Goal: Book appointment/travel/reservation

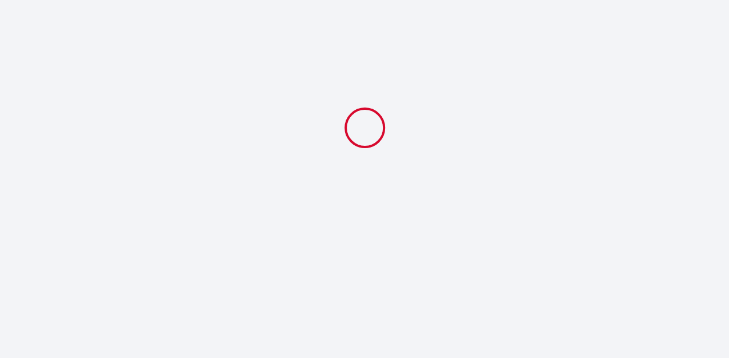
select select
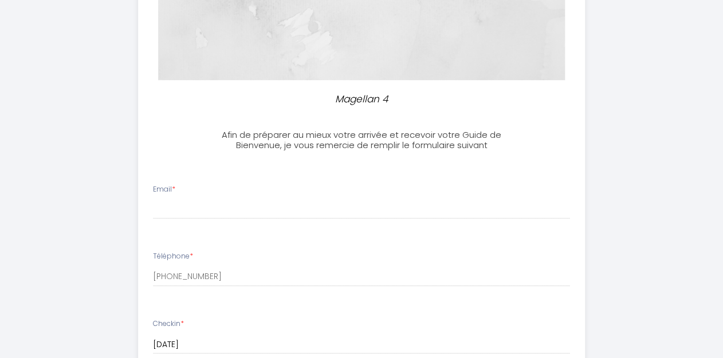
scroll to position [229, 0]
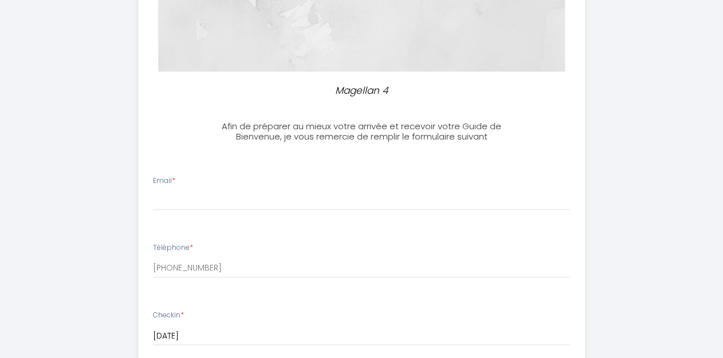
click at [216, 188] on div "Email *" at bounding box center [361, 193] width 432 height 35
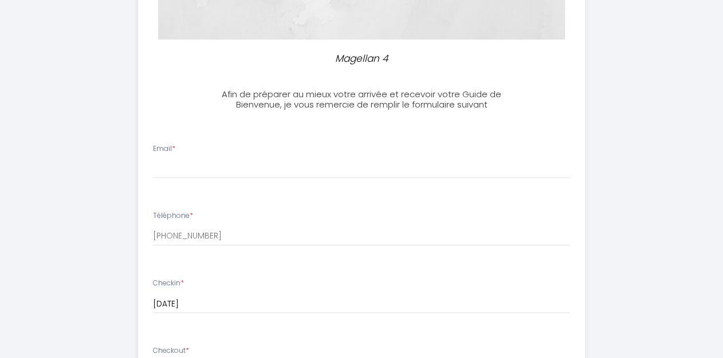
scroll to position [0, 0]
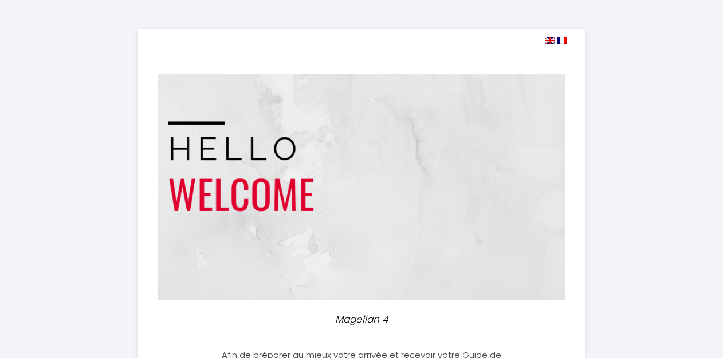
select select
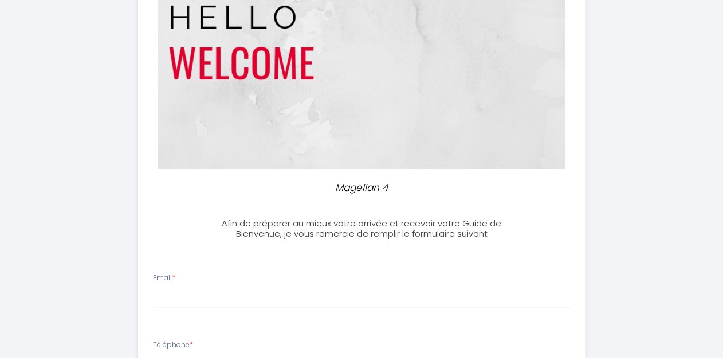
scroll to position [229, 0]
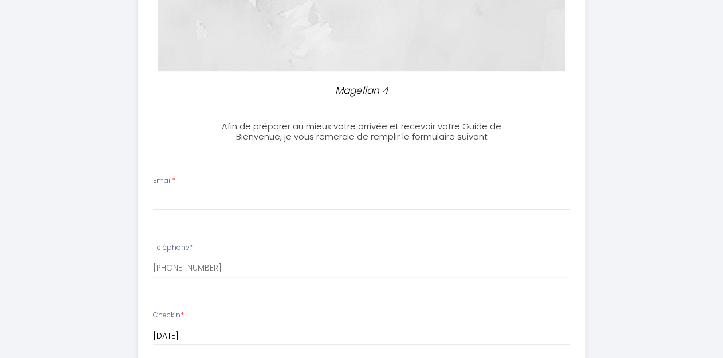
click at [267, 188] on div "Email *" at bounding box center [361, 193] width 432 height 35
click at [187, 186] on div "Email *" at bounding box center [361, 193] width 432 height 35
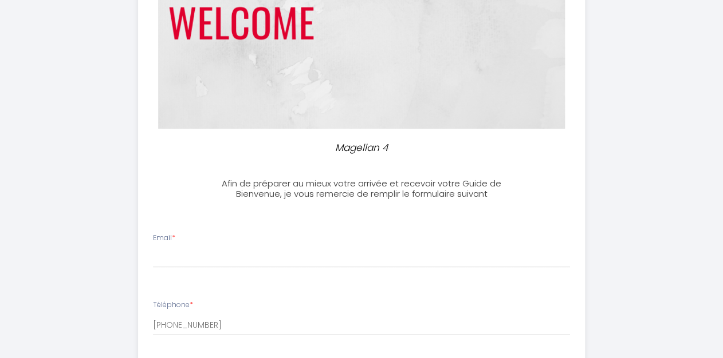
scroll to position [275, 0]
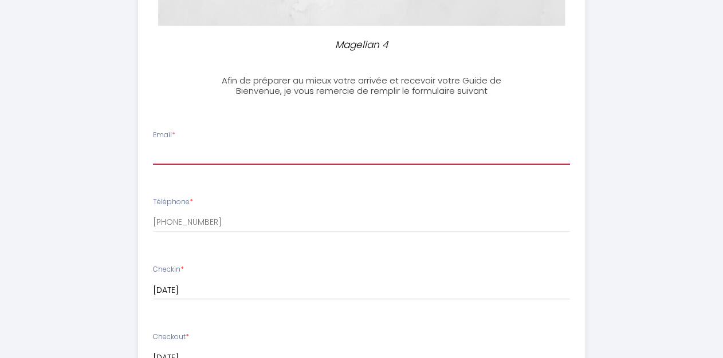
click at [211, 146] on input "Email *" at bounding box center [361, 154] width 417 height 21
type input "[EMAIL_ADDRESS][DOMAIN_NAME]"
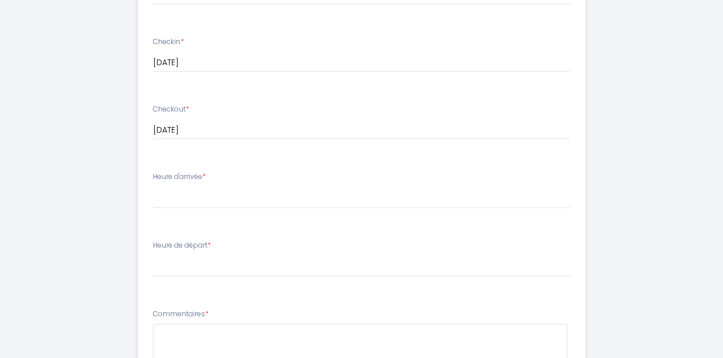
scroll to position [504, 0]
click at [226, 180] on div "Heure d'arrivée * 14:00 14:30 15:00 15:30 16:00 16:30 17:00 17:30 18:00 18:30 1…" at bounding box center [361, 189] width 417 height 37
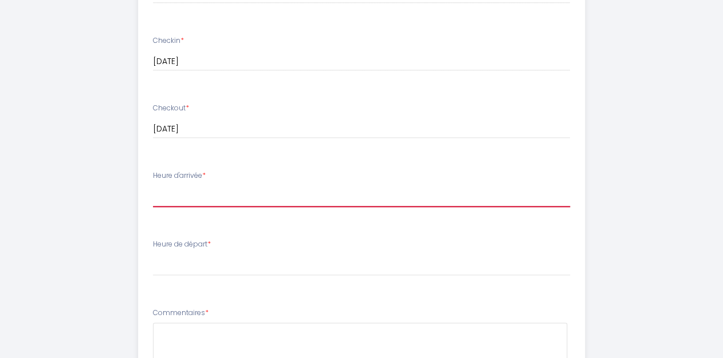
click at [254, 186] on select "14:00 14:30 15:00 15:30 16:00 16:30 17:00 17:30 18:00 18:30 19:00 19:30 20:00 2…" at bounding box center [361, 197] width 417 height 22
select select "17:00"
click at [153, 186] on select "14:00 14:30 15:00 15:30 16:00 16:30 17:00 17:30 18:00 18:30 19:00 19:30 20:00 2…" at bounding box center [361, 197] width 417 height 22
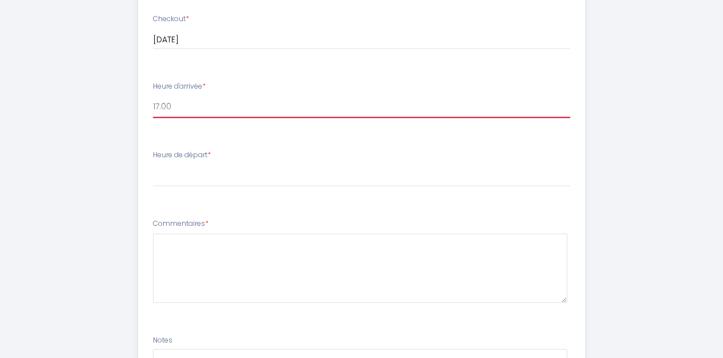
scroll to position [595, 0]
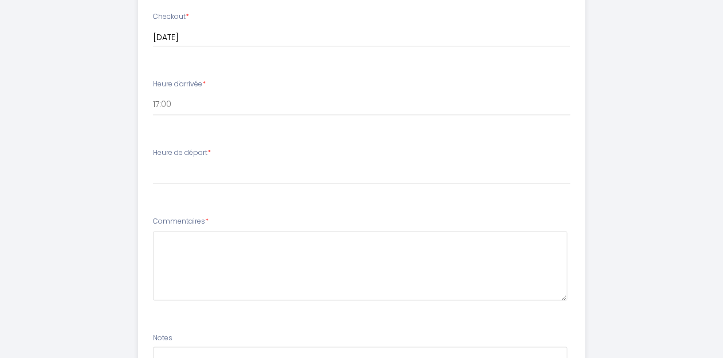
click at [236, 143] on li "Heure de départ * 00:00 00:30 01:00 01:30 02:00 02:30 03:00 03:30 04:00 04:30 0…" at bounding box center [361, 172] width 445 height 62
click at [222, 156] on div "Heure de départ * 00:00 00:30 01:00 01:30 02:00 02:30 03:00 03:30 04:00 04:30 0…" at bounding box center [361, 166] width 417 height 37
click at [228, 145] on li "Heure de départ * 00:00 00:30 01:00 01:30 02:00 02:30 03:00 03:30 04:00 04:30 0…" at bounding box center [361, 172] width 445 height 62
click at [227, 156] on div "Heure de départ * 00:00 00:30 01:00 01:30 02:00 02:30 03:00 03:30 04:00 04:30 0…" at bounding box center [361, 166] width 417 height 37
click at [212, 160] on div "Heure de départ * 00:00 00:30 01:00 01:30 02:00 02:30 03:00 03:30 04:00 04:30 0…" at bounding box center [361, 166] width 417 height 37
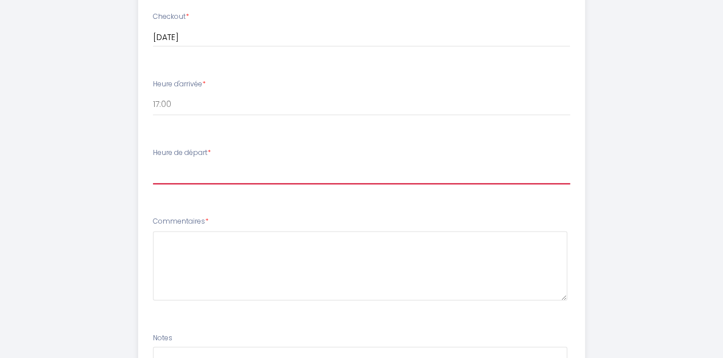
click at [213, 167] on select "00:00 00:30 01:00 01:30 02:00 02:30 03:00 03:30 04:00 04:30 05:00 05:30 06:00 0…" at bounding box center [361, 174] width 417 height 22
select select "08:00"
click at [153, 163] on select "00:00 00:30 01:00 01:30 02:00 02:30 03:00 03:30 04:00 04:30 05:00 05:30 06:00 0…" at bounding box center [361, 174] width 417 height 22
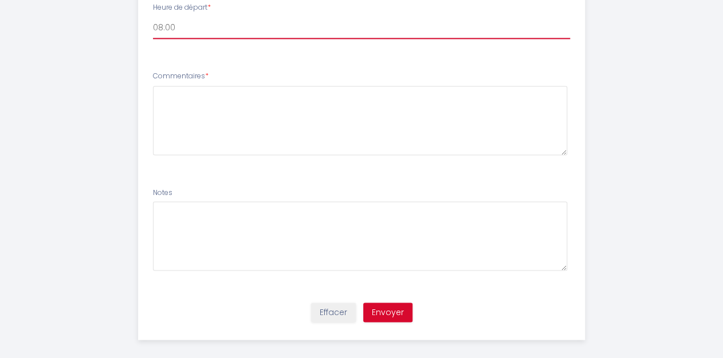
scroll to position [751, 0]
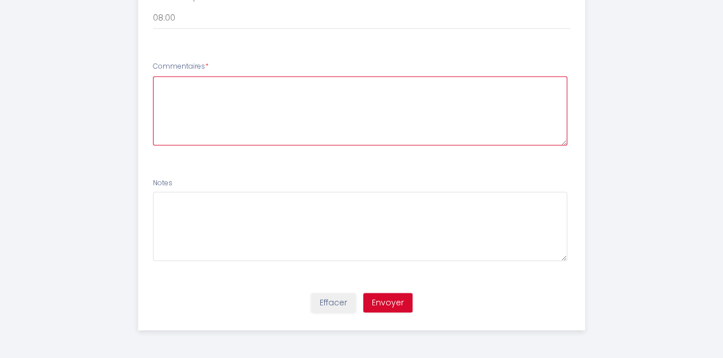
click at [173, 89] on textarea at bounding box center [360, 110] width 414 height 69
click at [345, 87] on textarea "Nous vous remercions de votre accueil, nous oensons profiter de ce petit séjour" at bounding box center [360, 110] width 414 height 69
click at [345, 85] on textarea "Nous vous remercions de votre accueil, nous opensons profiter de ce petit séjour" at bounding box center [360, 110] width 414 height 69
click at [479, 87] on textarea "Nous vous remercions de votre accueil, nous pensons profiter de ce petit séjour" at bounding box center [360, 110] width 414 height 69
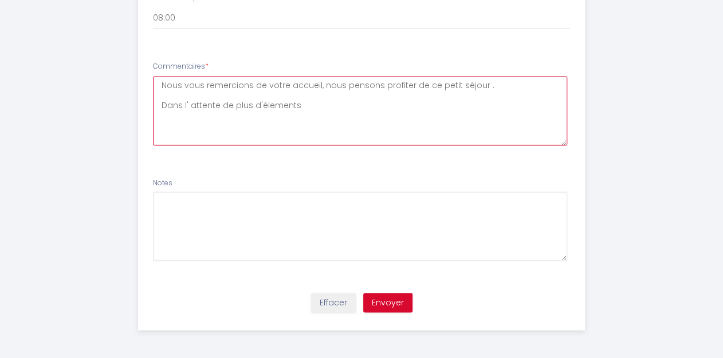
click at [276, 109] on textarea "Nous vous remercions de votre accueil, nous pensons profiter de ce petit séjour…" at bounding box center [360, 110] width 414 height 69
drag, startPoint x: 286, startPoint y: 106, endPoint x: 248, endPoint y: 129, distance: 43.7
click at [248, 129] on textarea "Nous vous remercions de votre accueil, nous pensons profiter de ce petit séjour…" at bounding box center [360, 110] width 414 height 69
click at [265, 104] on textarea "Nous vous remercions de votre accueil, nous pensons profiter de ce petit séjour…" at bounding box center [360, 110] width 414 height 69
click at [268, 104] on textarea "Nous vous remercions de votre accueil, nous pensons profiter de ce petit séjour…" at bounding box center [360, 110] width 414 height 69
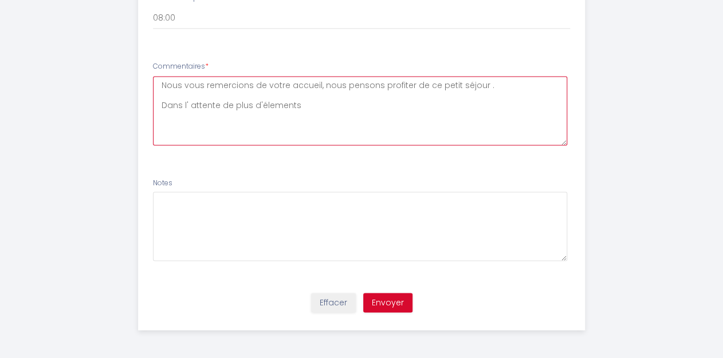
click at [270, 105] on textarea "Nous vous remercions de votre accueil, nous pensons profiter de ce petit séjour…" at bounding box center [360, 110] width 414 height 69
click at [299, 106] on textarea "Nous vous remercions de votre accueil, nous pensons profiter de ce petit séjour…" at bounding box center [360, 110] width 414 height 69
click at [482, 86] on textarea "Nous vous remercions de votre accueil, nous pensons profiter de ce petit séjour…" at bounding box center [360, 110] width 414 height 69
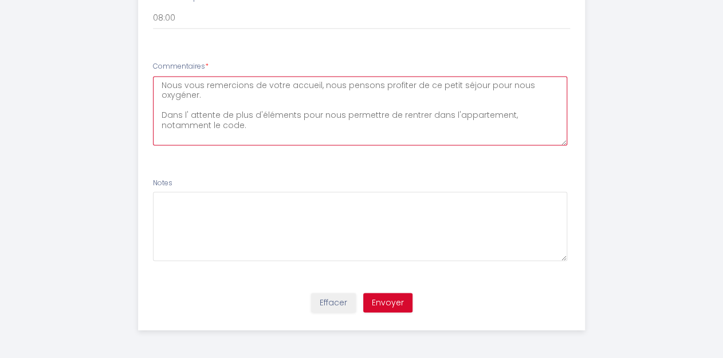
click at [247, 126] on textarea "Nous vous remercions de votre accueil, nous pensons profiter de ce petit séjour…" at bounding box center [360, 110] width 414 height 69
type textarea "Nous vous remercions de votre accueil, nous pensons profiter de ce petit séjour…"
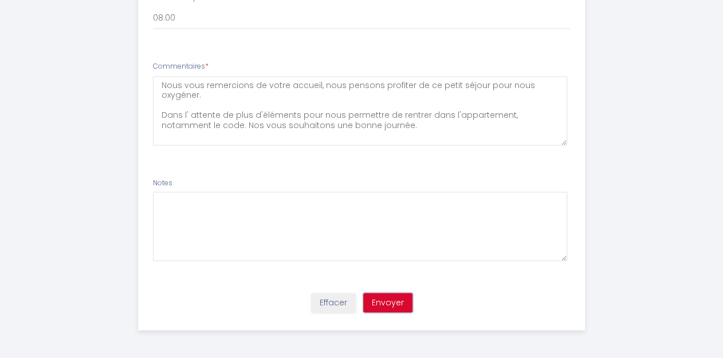
click at [386, 300] on button "Envoyer" at bounding box center [387, 302] width 49 height 19
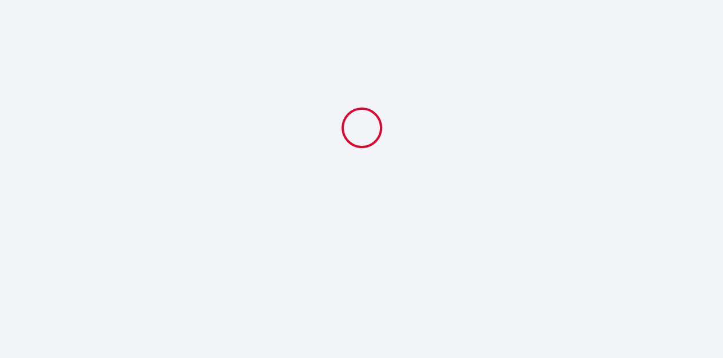
select select "17:00"
select select "08:00"
